Goal: Task Accomplishment & Management: Use online tool/utility

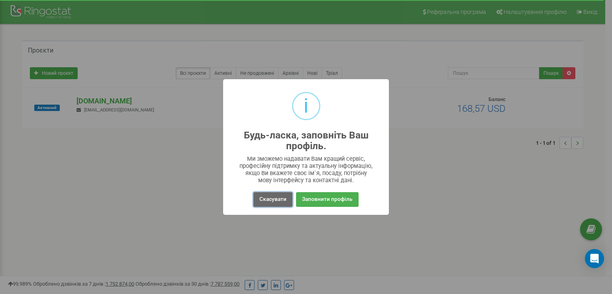
click at [280, 199] on button "Скасувати" at bounding box center [272, 199] width 39 height 15
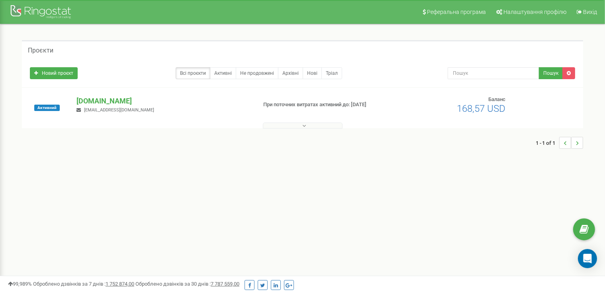
click at [284, 127] on button at bounding box center [303, 126] width 80 height 6
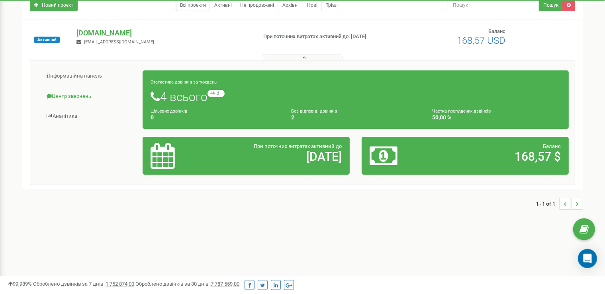
scroll to position [84, 0]
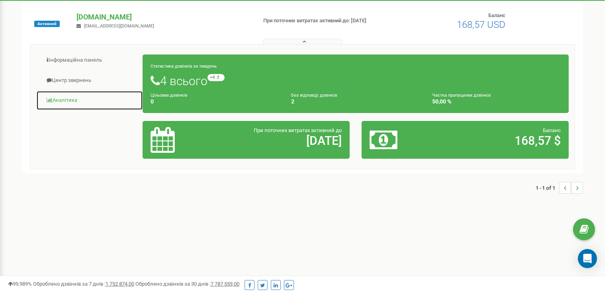
click at [65, 101] on link "Аналiтика" at bounding box center [89, 101] width 107 height 20
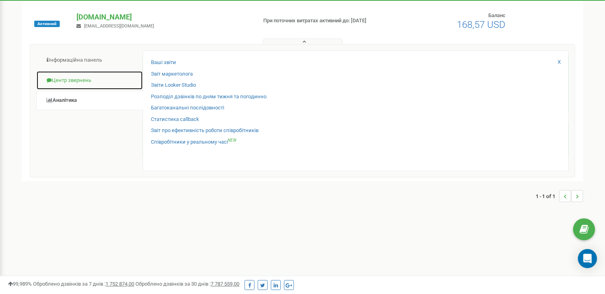
click at [64, 81] on link "Центр звернень" at bounding box center [89, 81] width 107 height 20
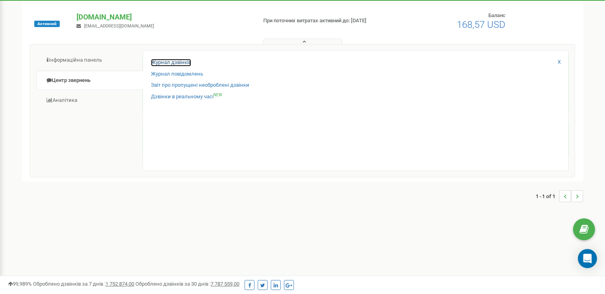
click at [184, 62] on link "Журнал дзвінків" at bounding box center [171, 63] width 40 height 8
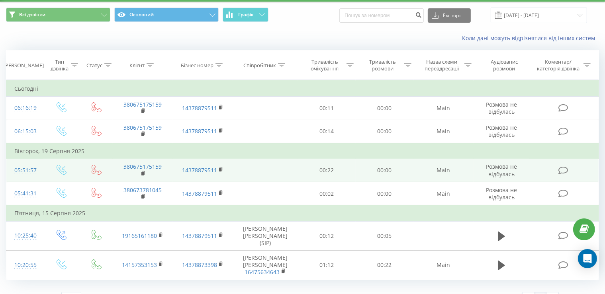
scroll to position [31, 0]
